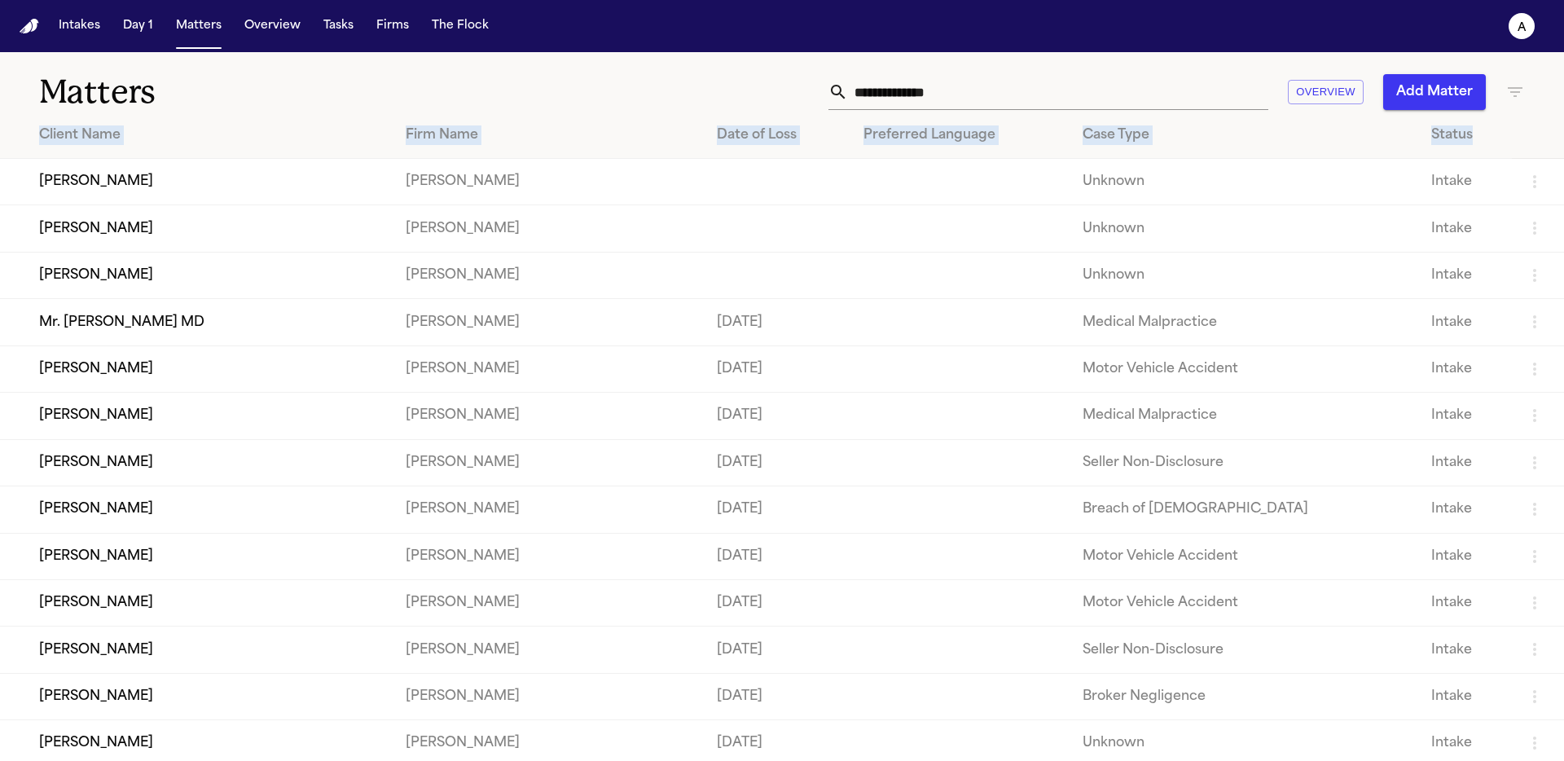
drag, startPoint x: 36, startPoint y: 129, endPoint x: 1456, endPoint y: 130, distance: 1420.3
click at [1456, 130] on tr "Client Name Firm Name Date of Loss Preferred Language Case Type Status" at bounding box center [782, 135] width 1564 height 46
copy tr "Client Name Firm Name Date of Loss Preferred Language Case Type Status"
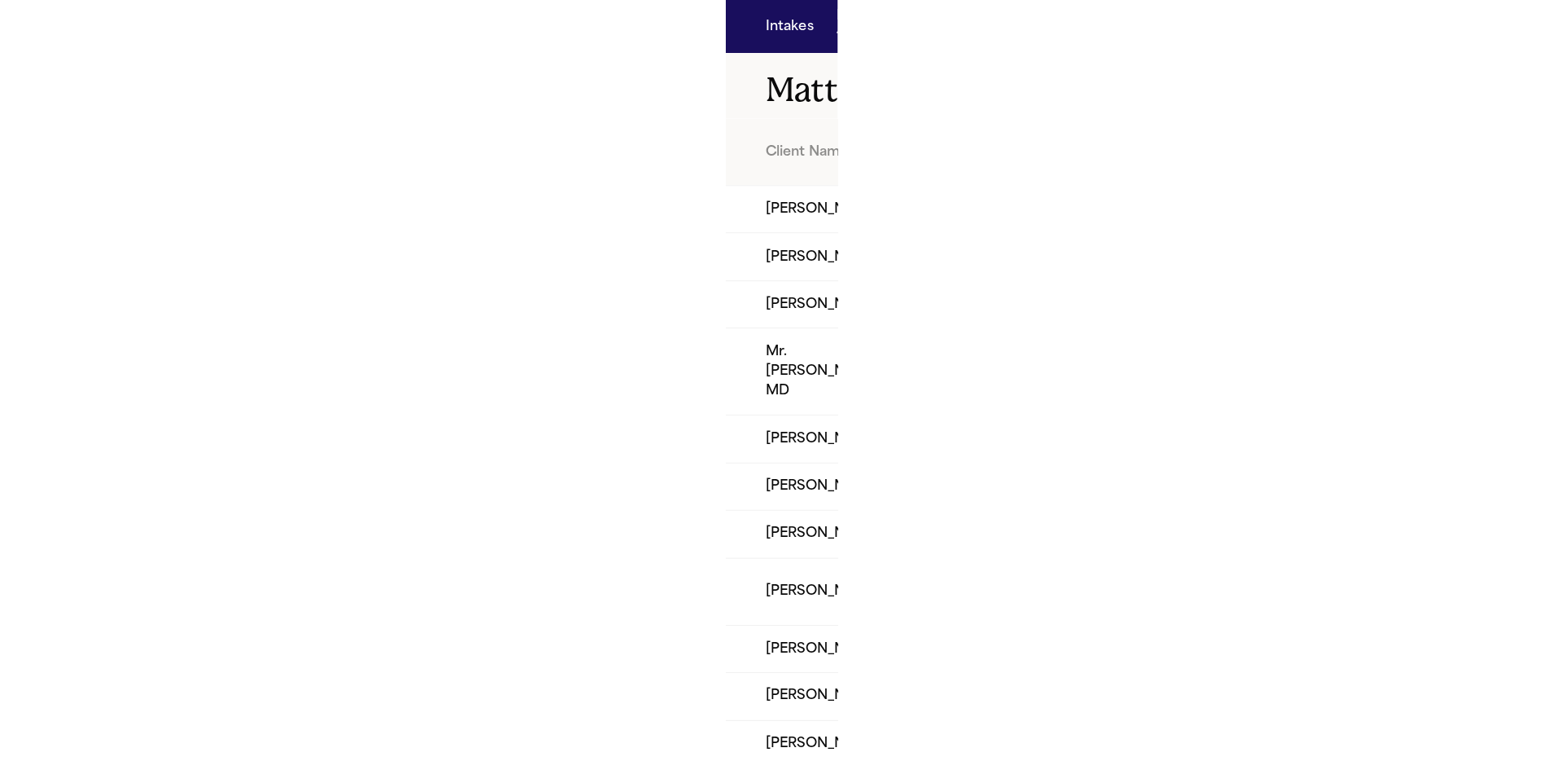
scroll to position [3, 0]
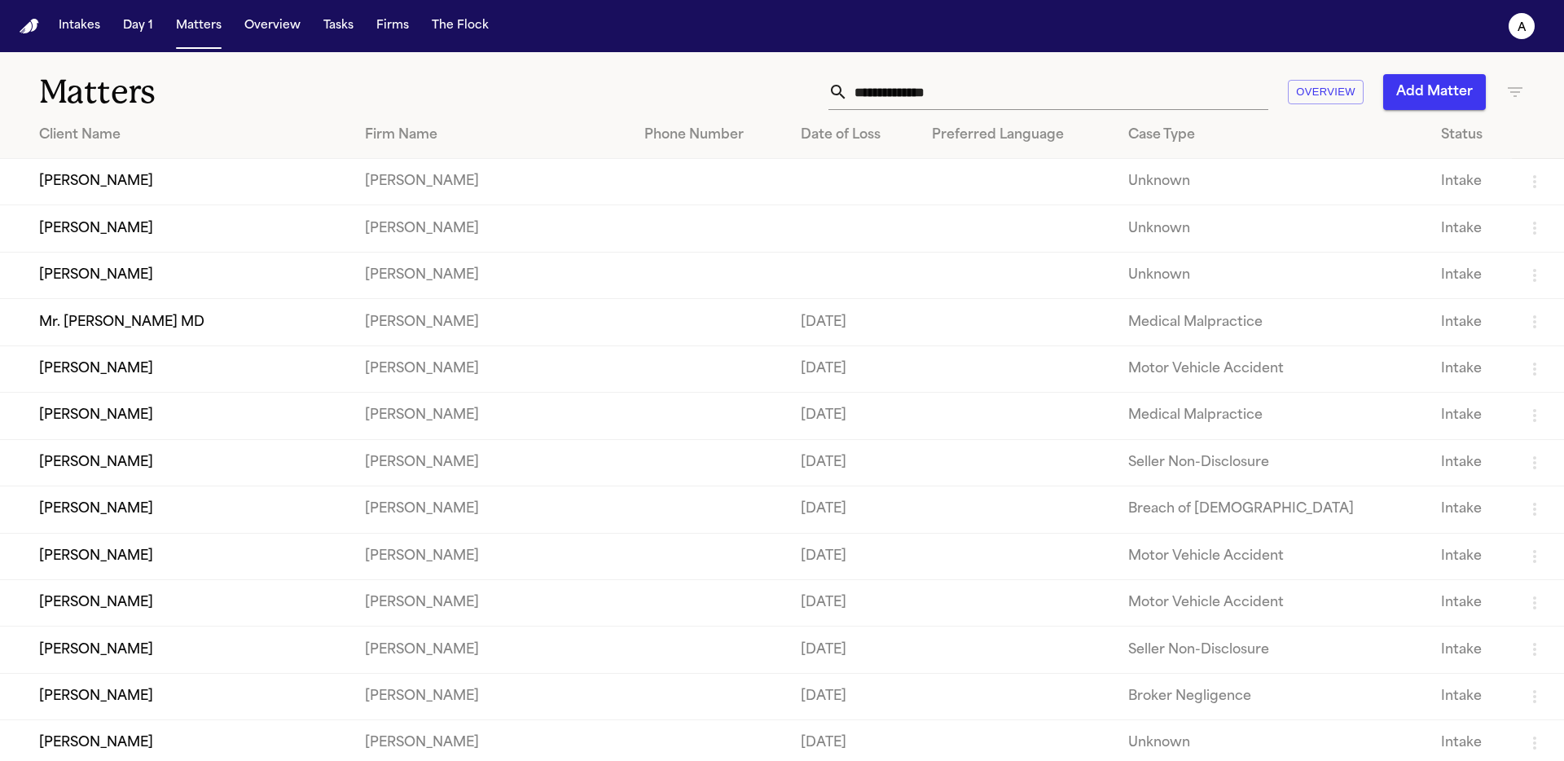
click at [636, 185] on td at bounding box center [709, 182] width 156 height 46
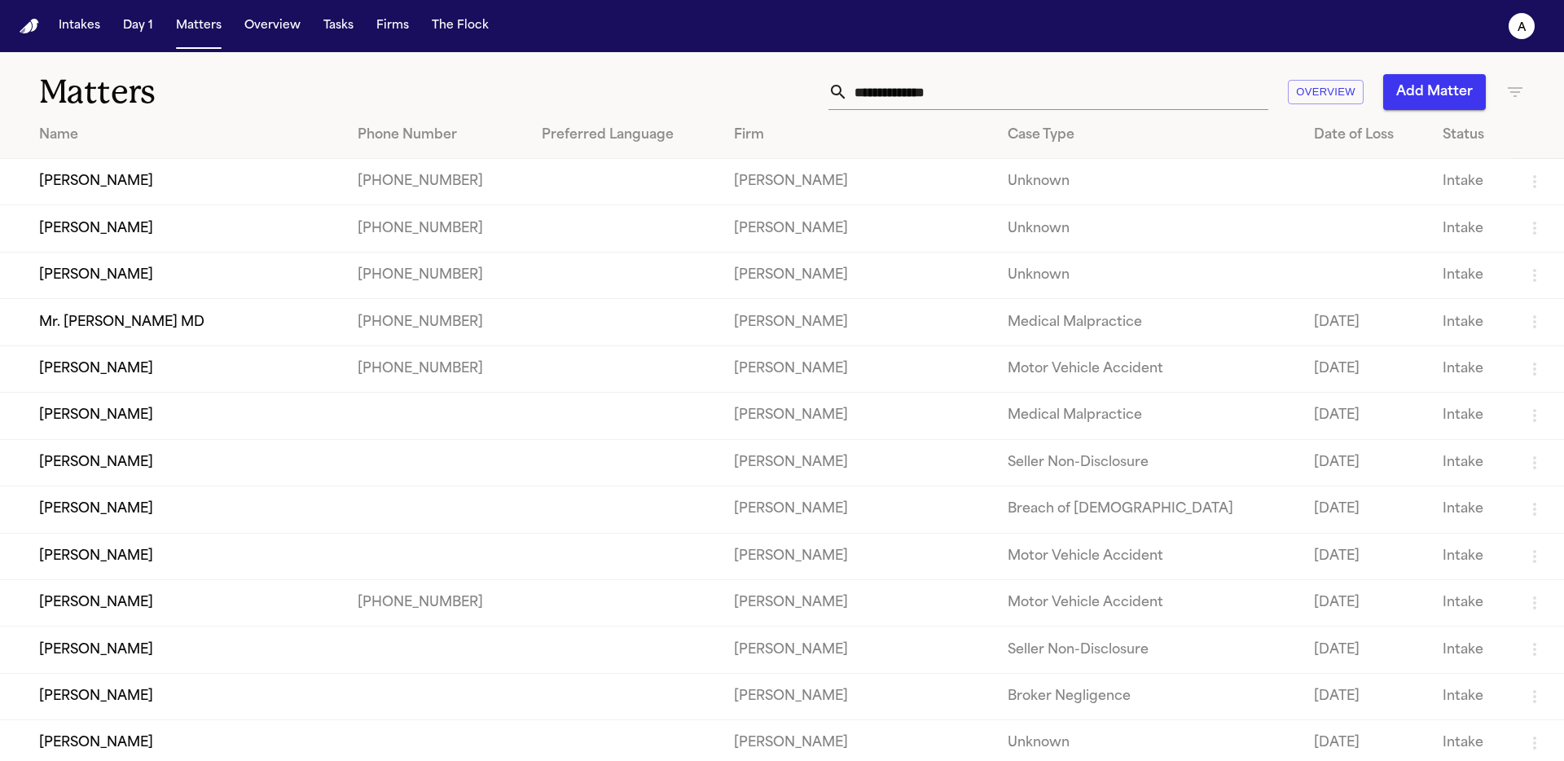
drag, startPoint x: 1026, startPoint y: 58, endPoint x: 1001, endPoint y: 95, distance: 45.2
click at [121, 60] on div "Matters Overview Add Matter" at bounding box center [782, 82] width 1564 height 60
click at [121, 98] on input "text" at bounding box center [1058, 92] width 420 height 36
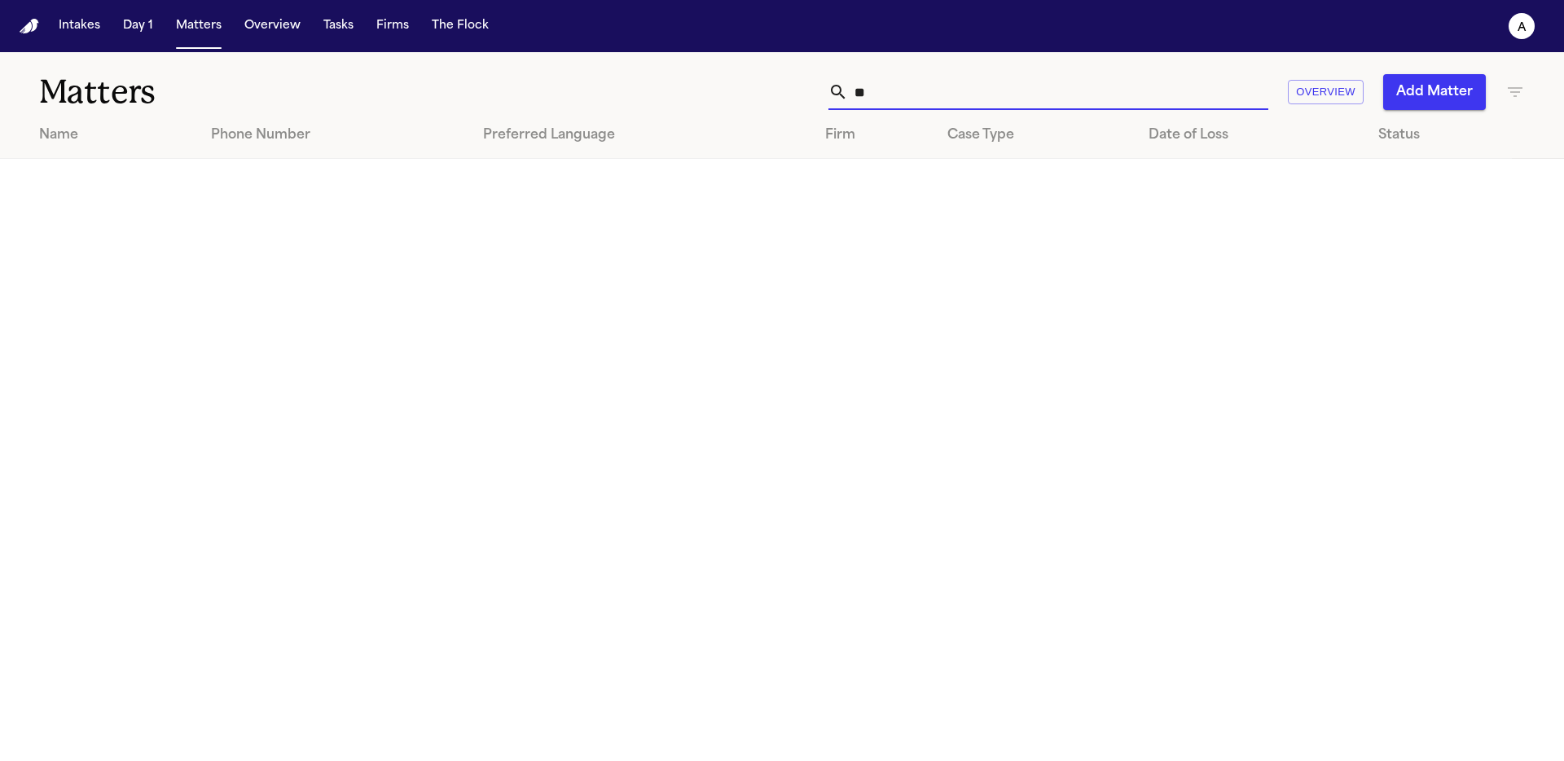
type input "*"
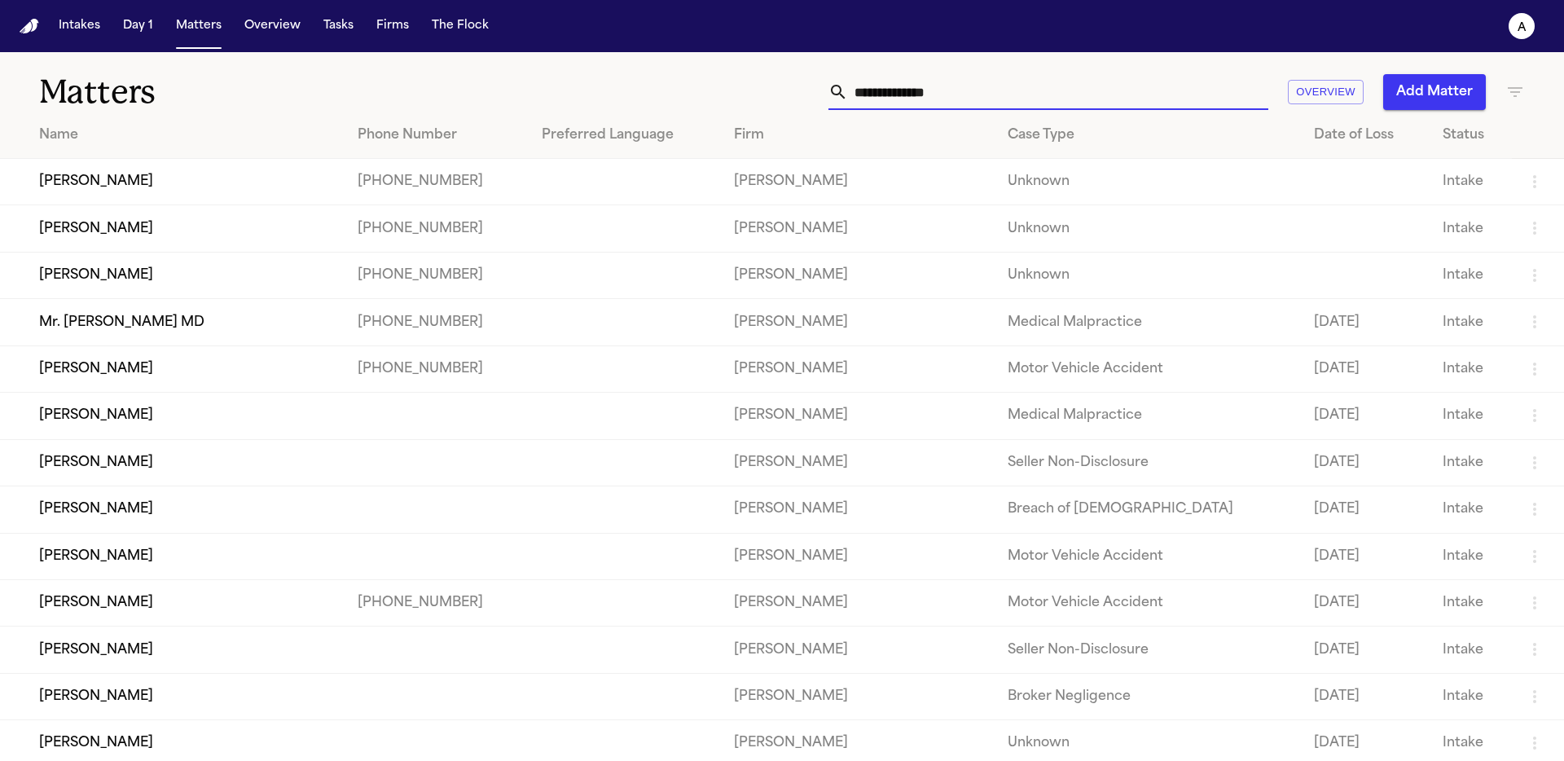
type input "*"
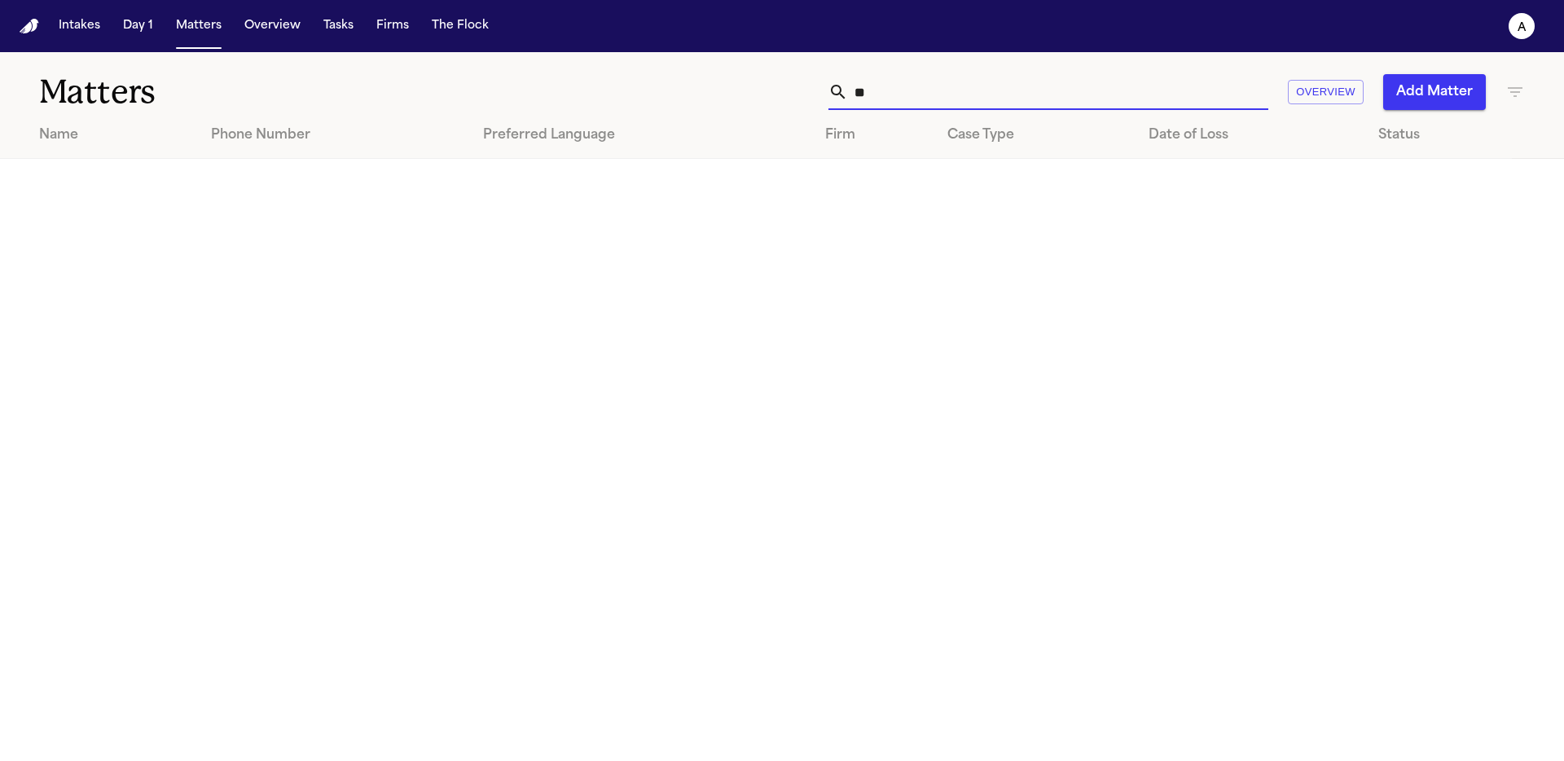
type input "*"
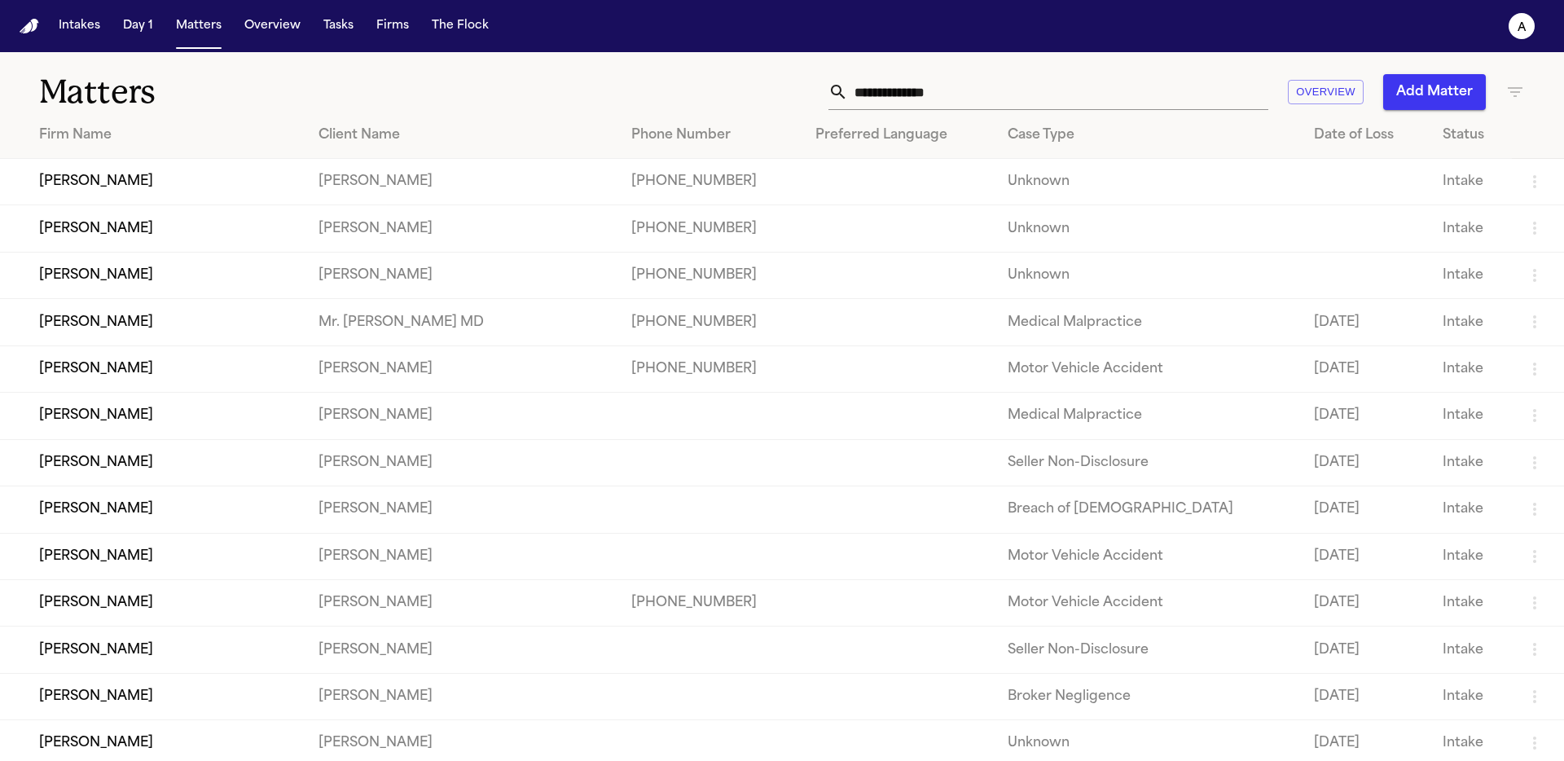
click at [974, 107] on input "text" at bounding box center [1058, 92] width 420 height 36
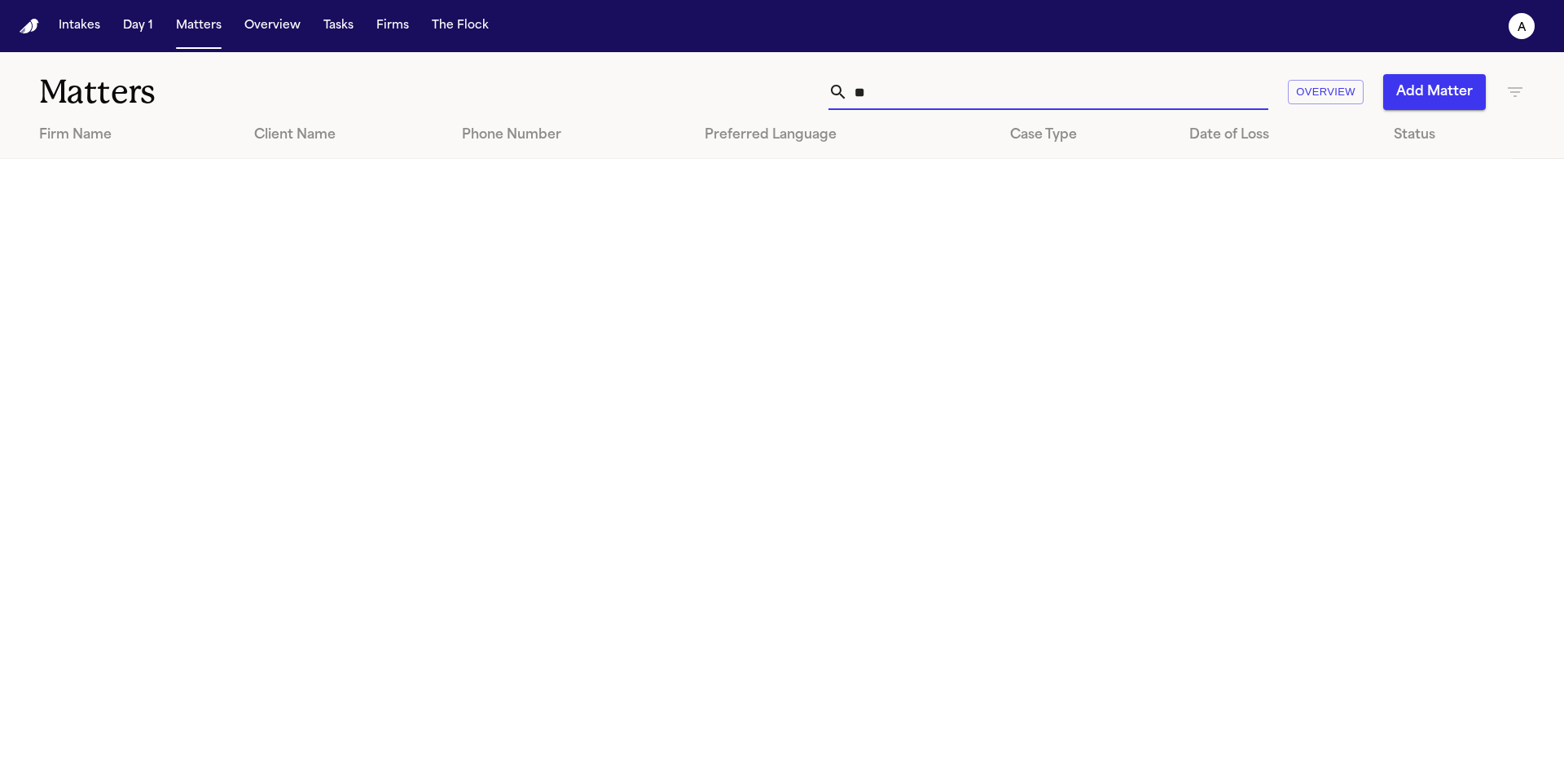
type input "*"
